Goal: Task Accomplishment & Management: Complete application form

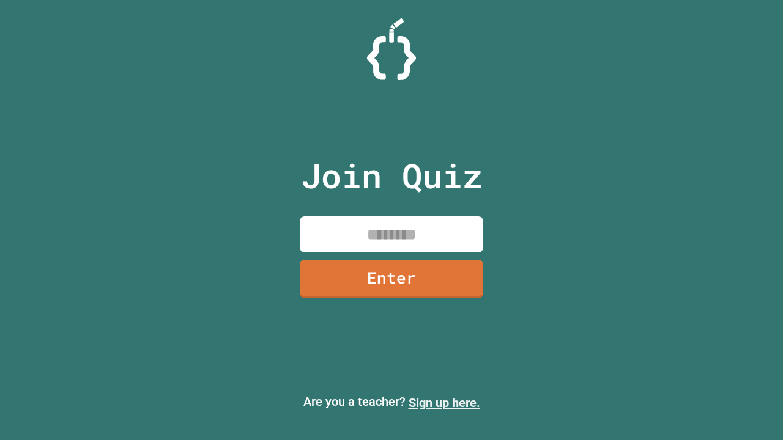
click at [444, 403] on link "Sign up here." at bounding box center [445, 403] width 72 height 15
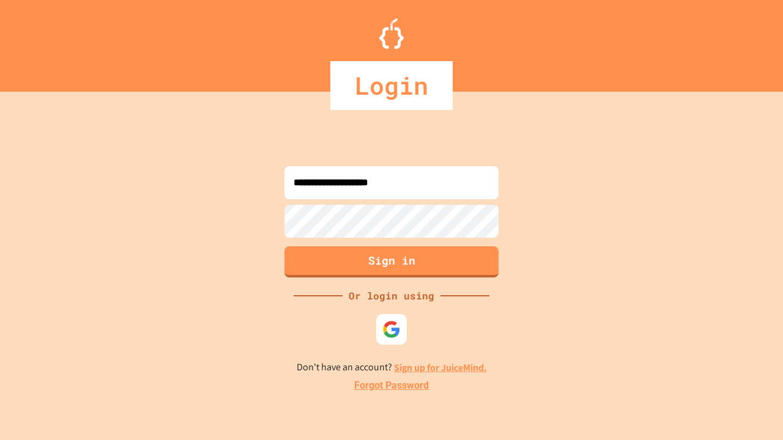
type input "**********"
